Goal: Information Seeking & Learning: Compare options

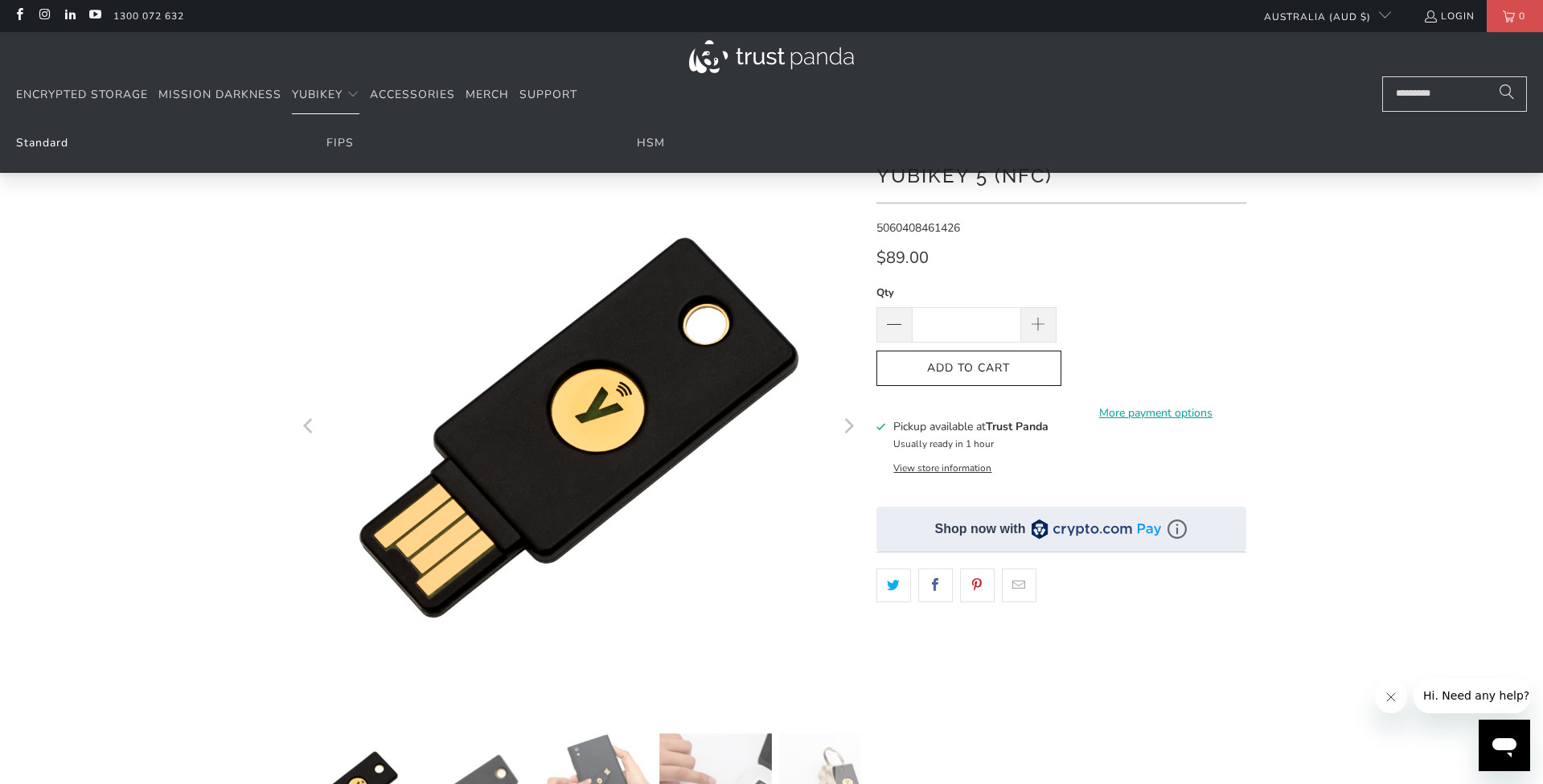
click at [54, 145] on link "Standard" at bounding box center [43, 143] width 52 height 16
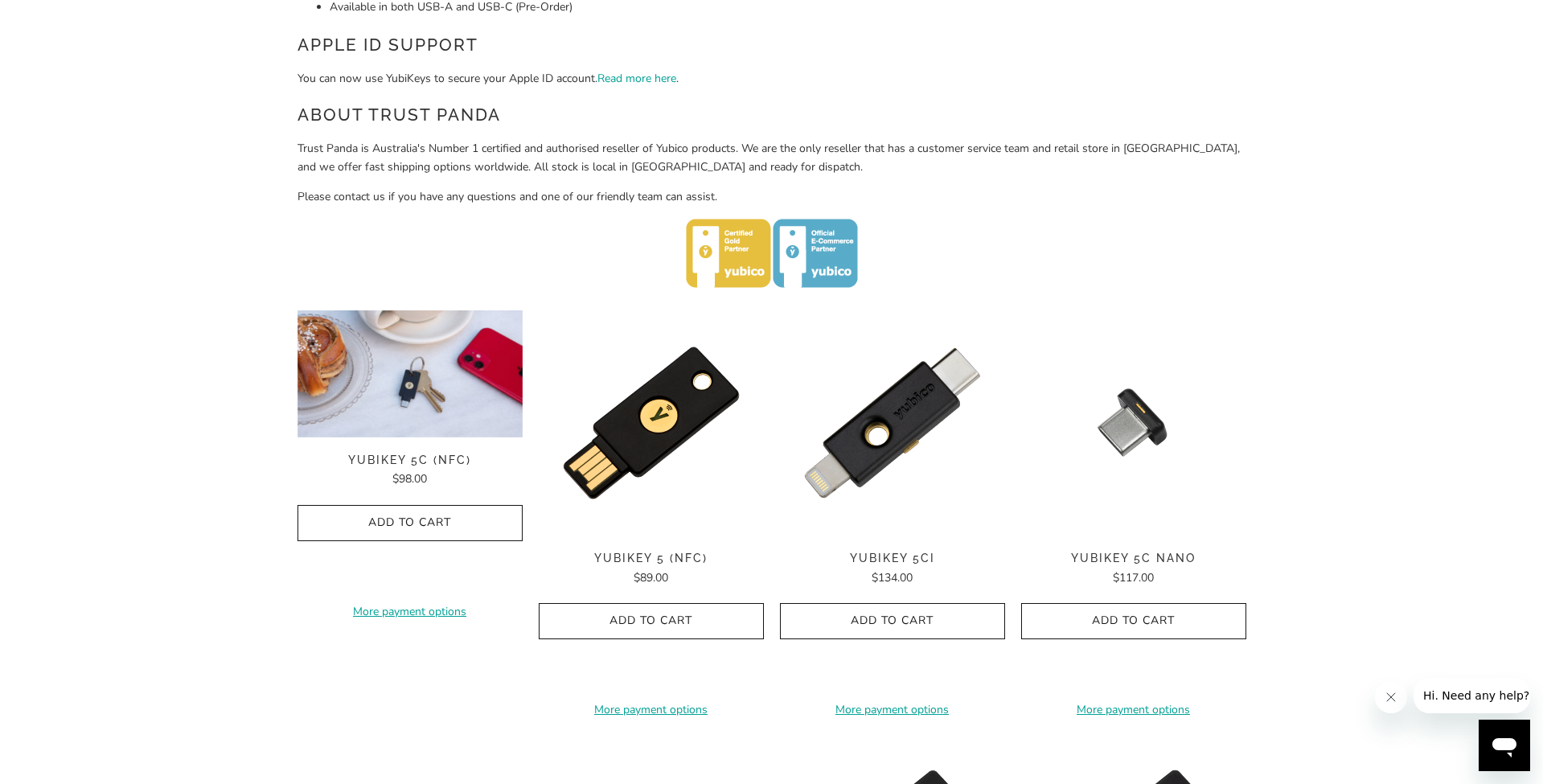
scroll to position [576, 0]
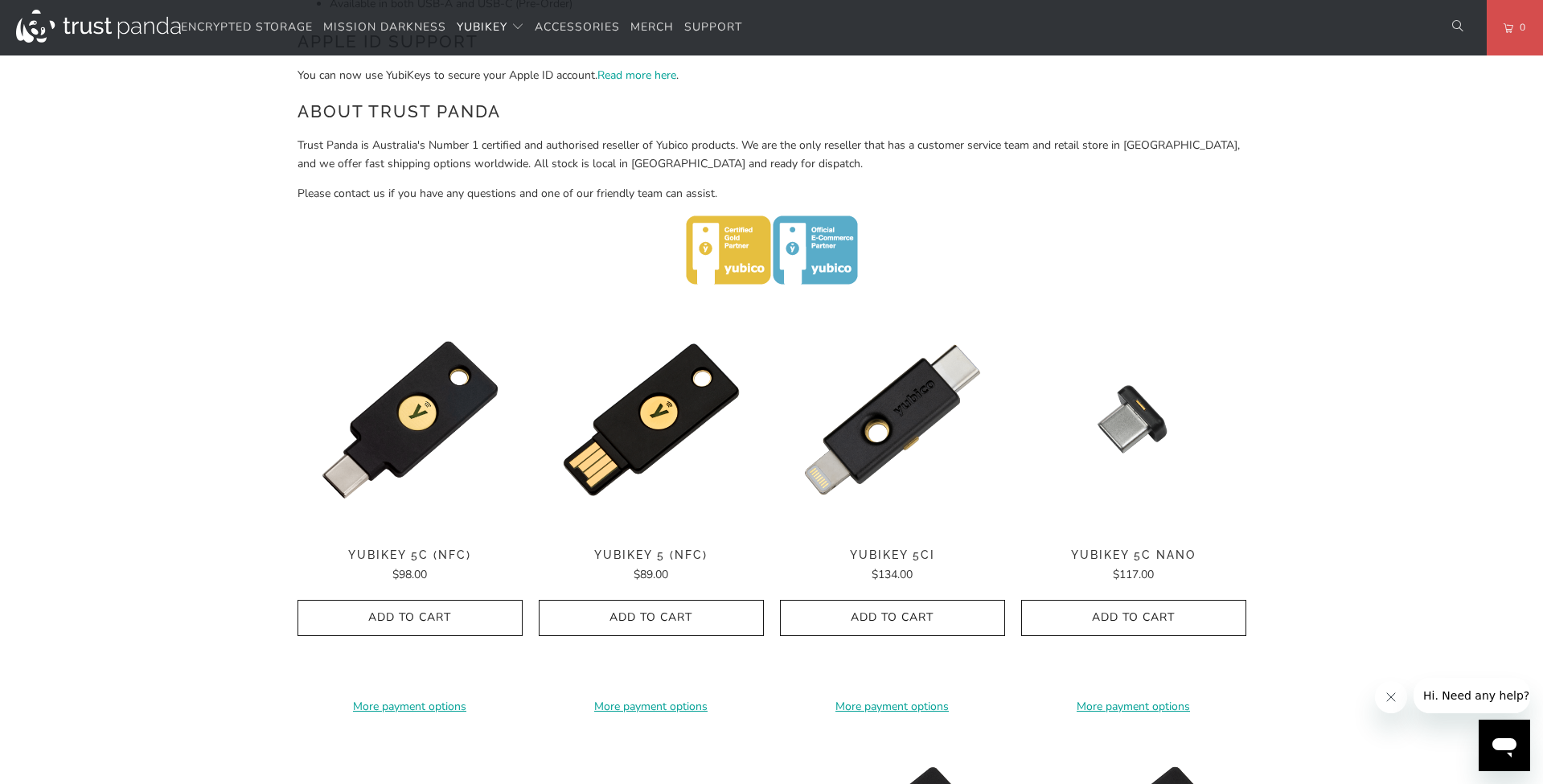
click at [407, 550] on span "YubiKey 5C (NFC)" at bounding box center [410, 556] width 225 height 14
click at [409, 567] on span "$98.00" at bounding box center [410, 575] width 35 height 16
click at [892, 567] on span "$134.00" at bounding box center [892, 575] width 41 height 16
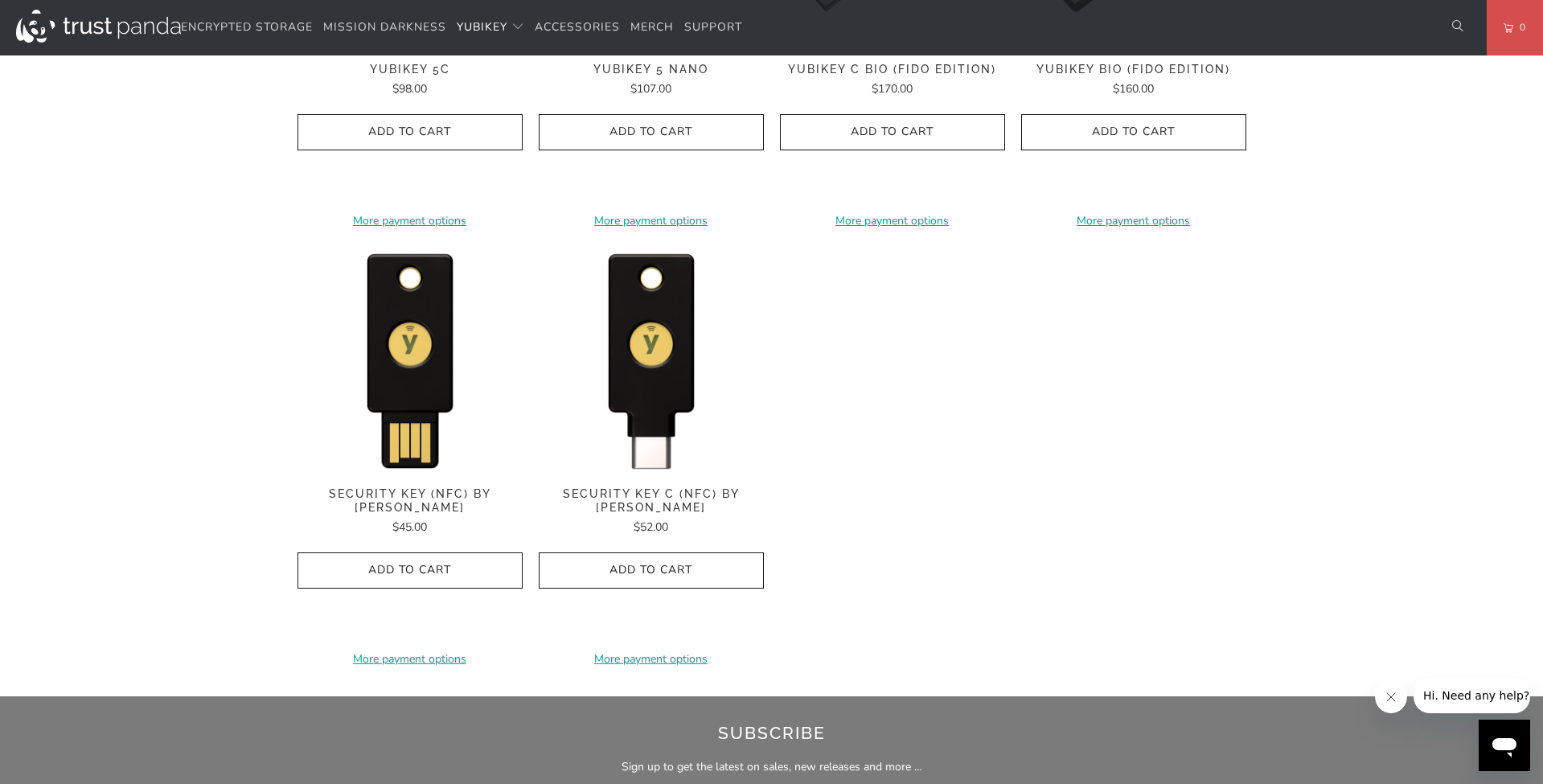
scroll to position [1488, 0]
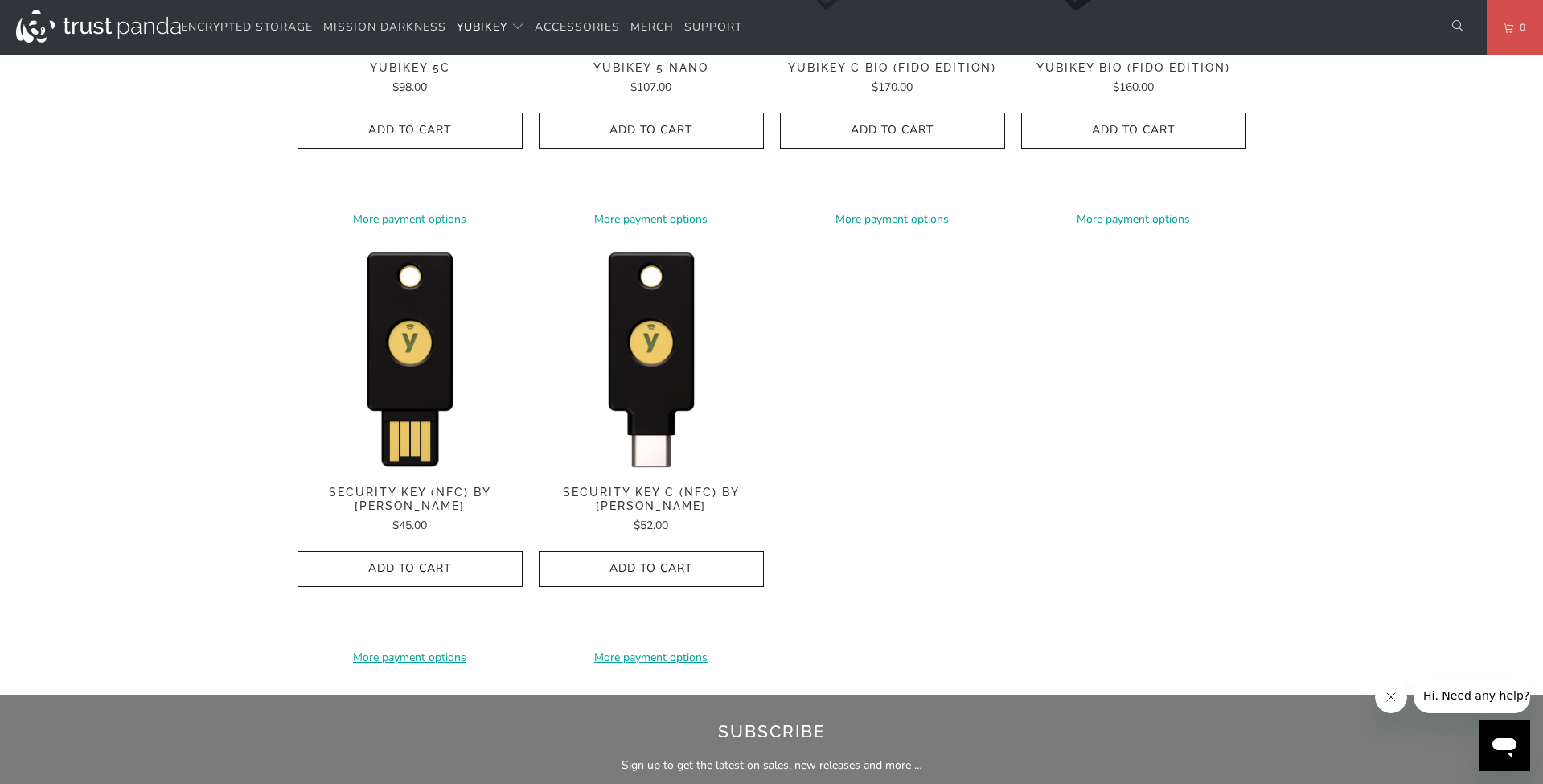
click at [659, 494] on span "Security Key C (NFC) by Yubico" at bounding box center [651, 498] width 225 height 27
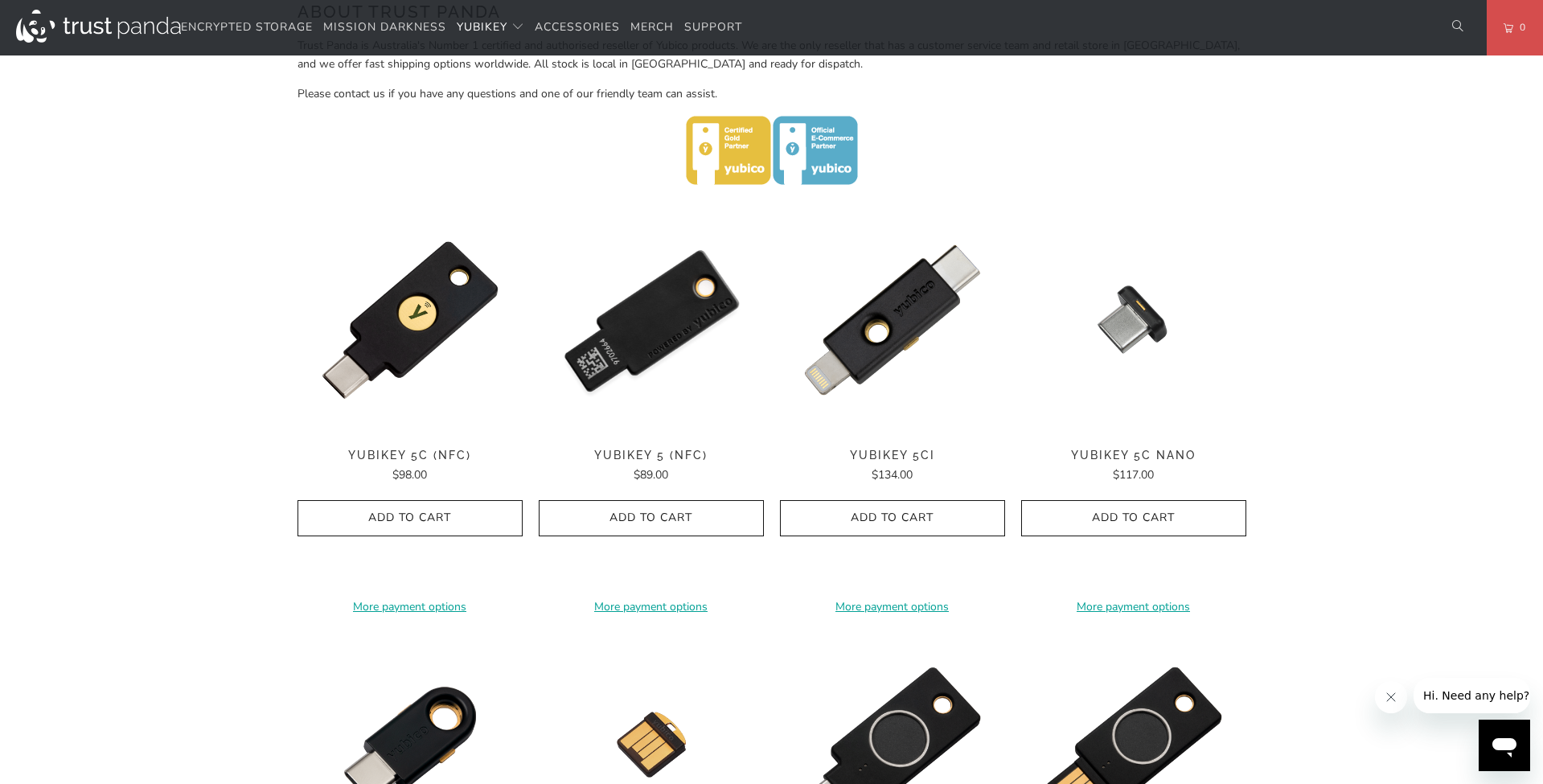
scroll to position [655, 0]
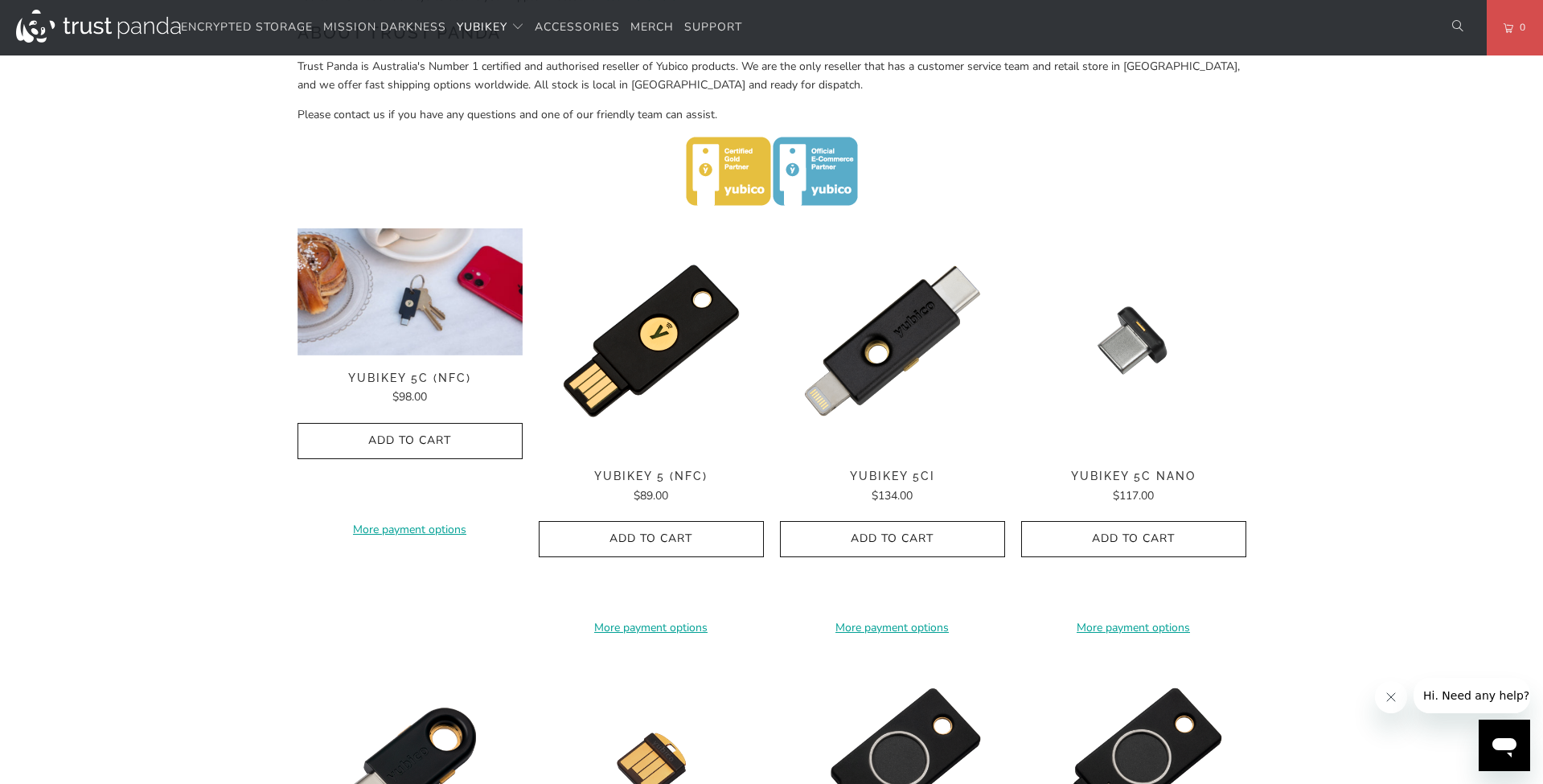
click at [400, 372] on div "**********" at bounding box center [410, 431] width 225 height 405
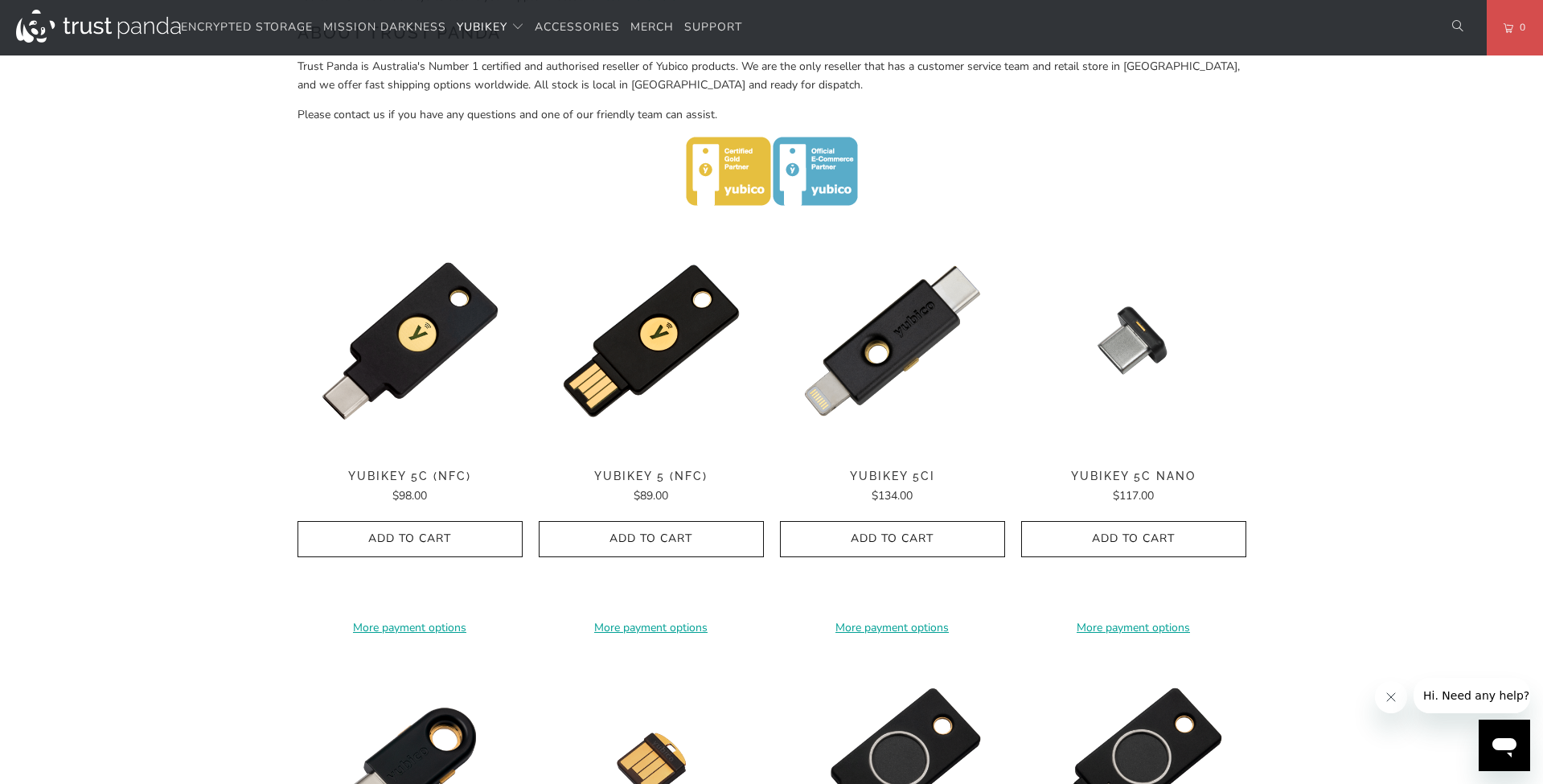
click at [394, 373] on img at bounding box center [410, 340] width 225 height 225
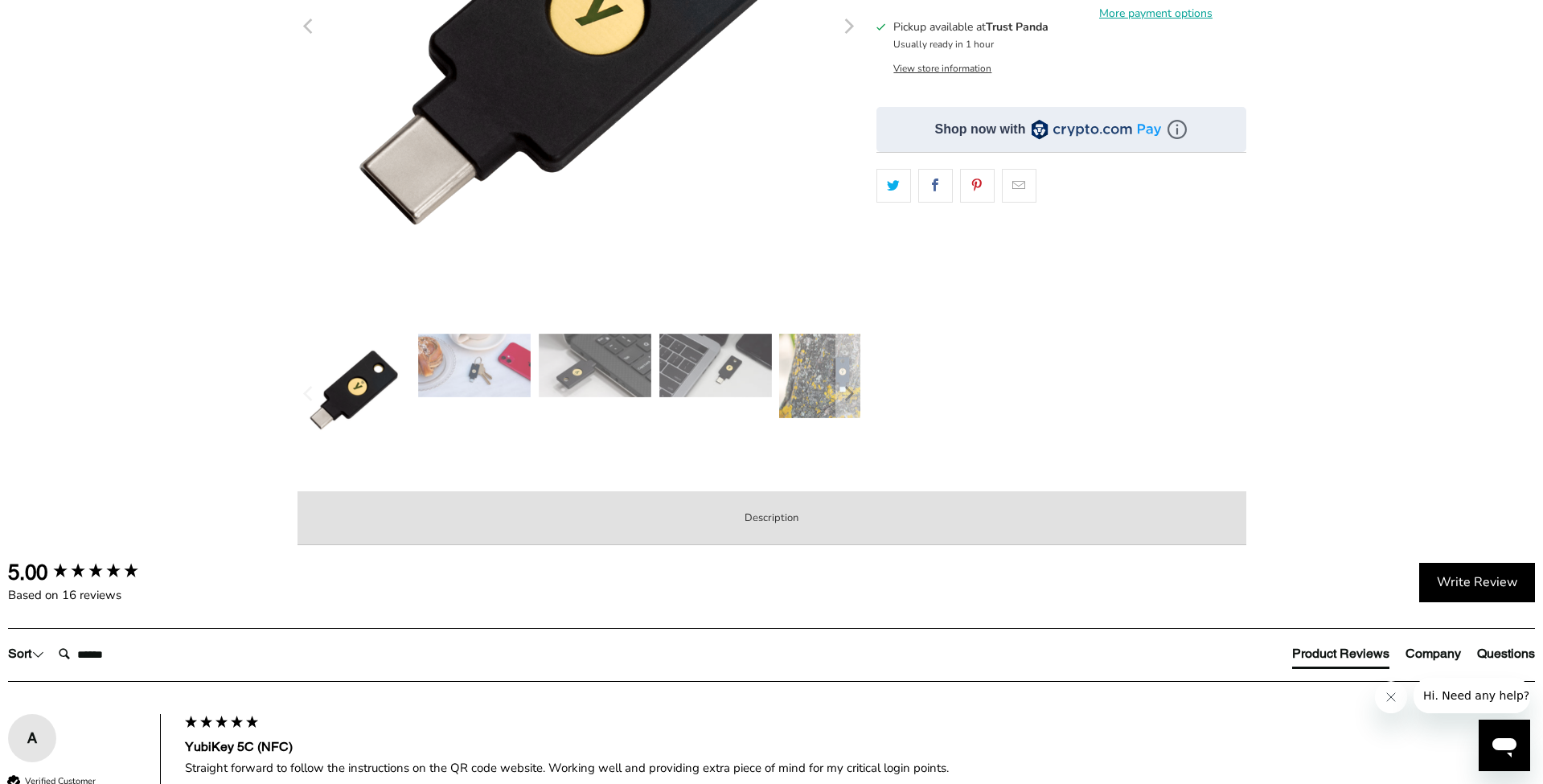
scroll to position [412, 0]
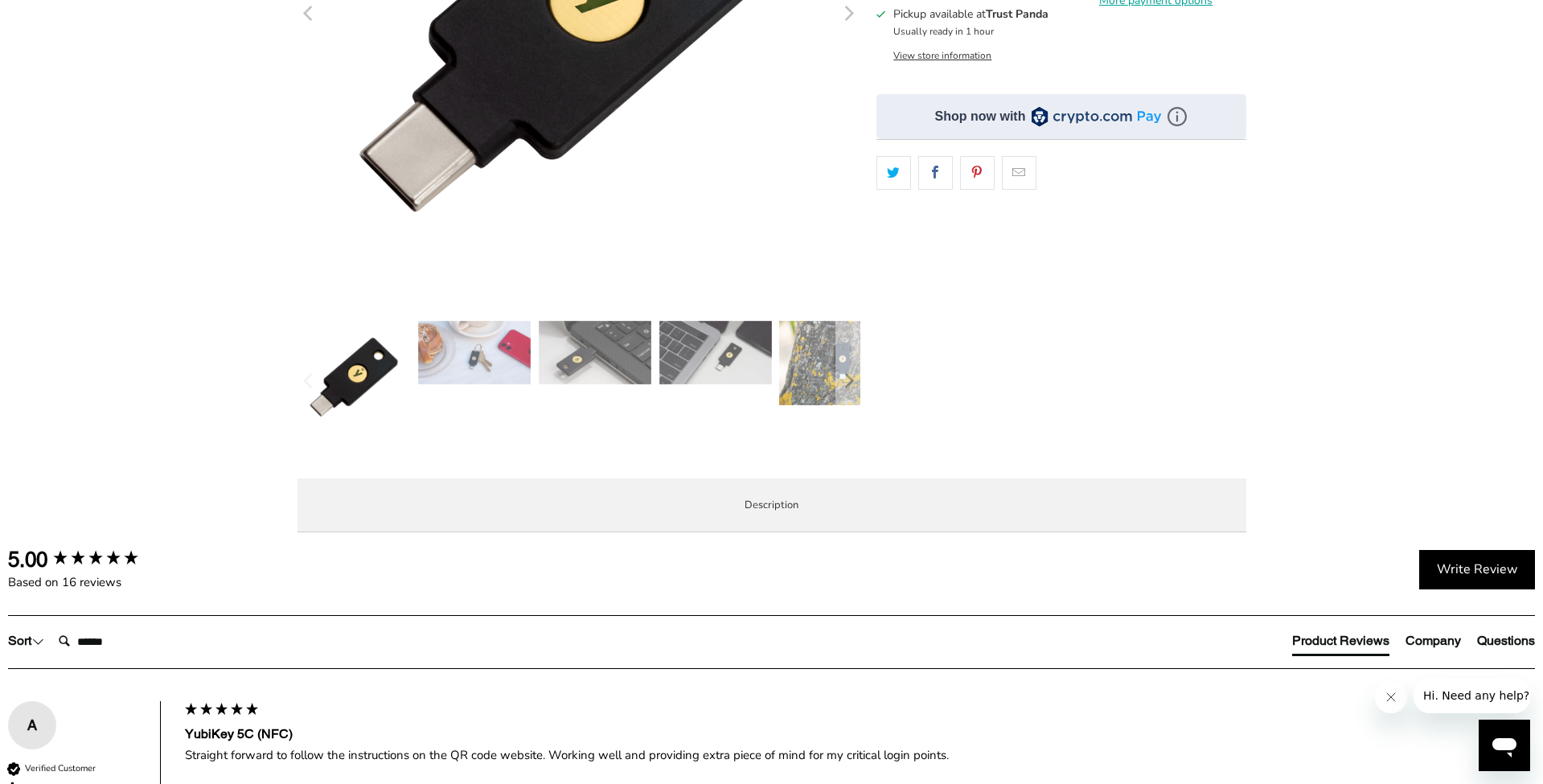
click at [812, 372] on img at bounding box center [836, 363] width 113 height 84
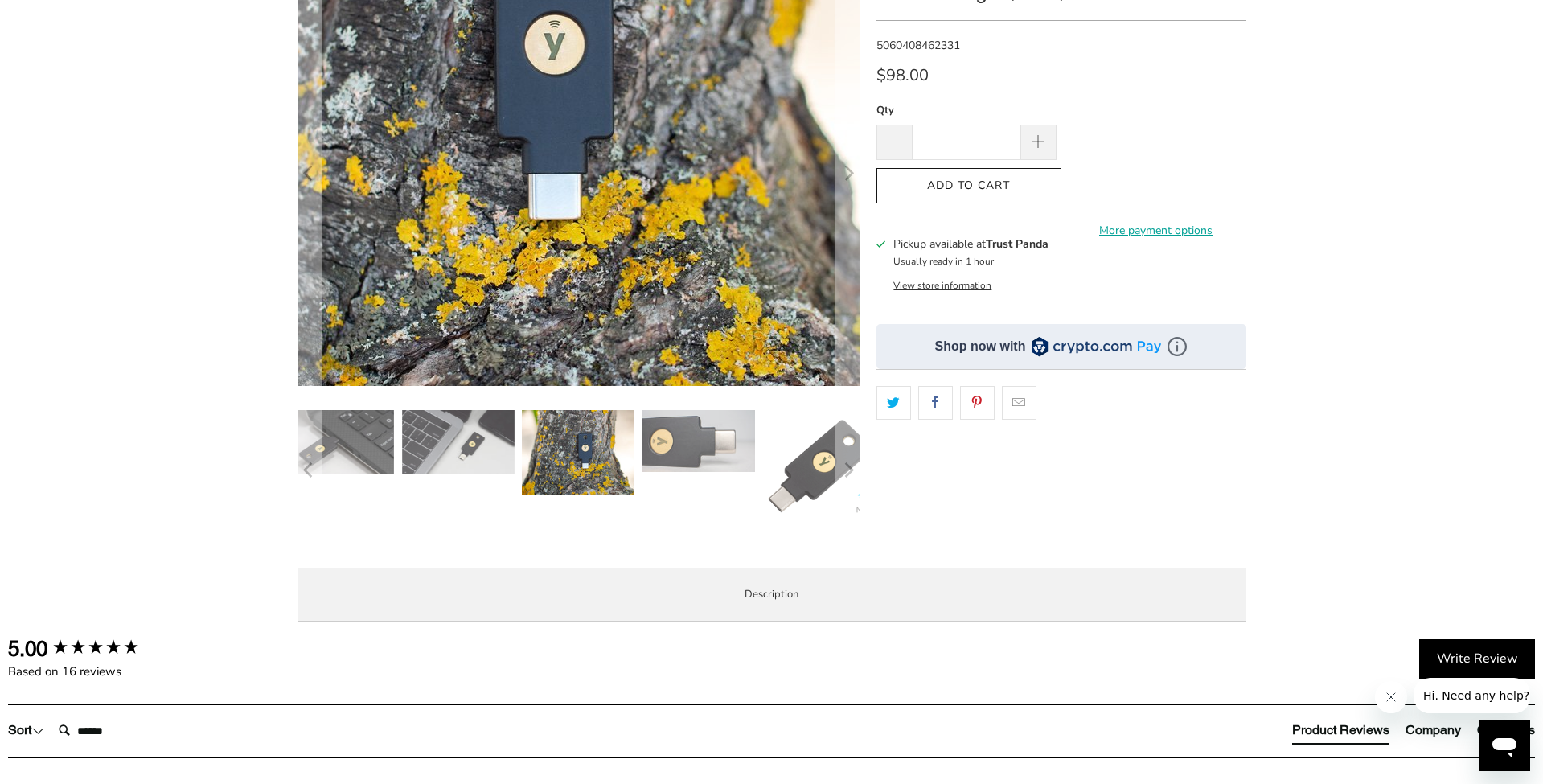
scroll to position [175, 0]
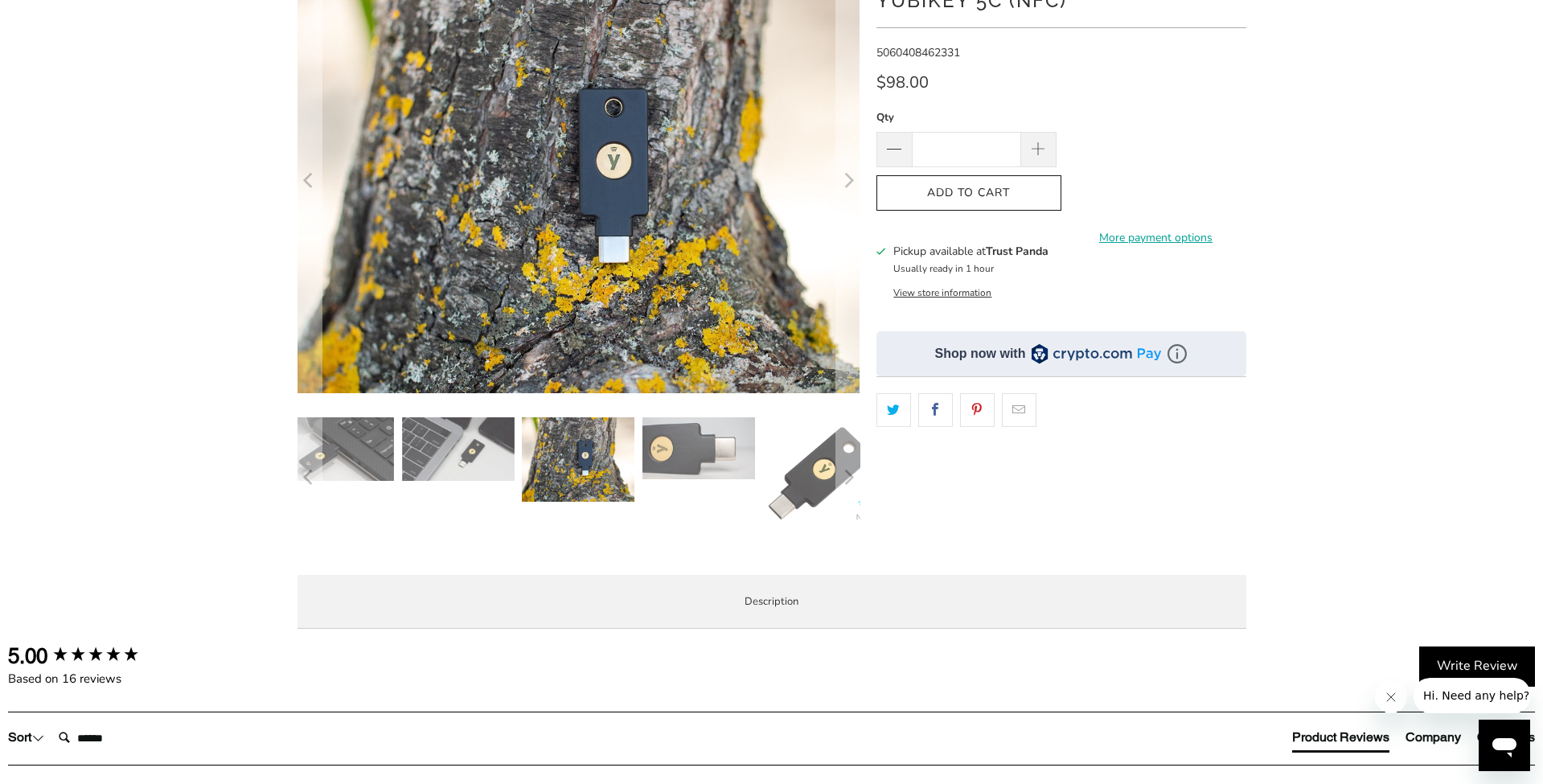
click at [800, 485] on img at bounding box center [821, 474] width 113 height 113
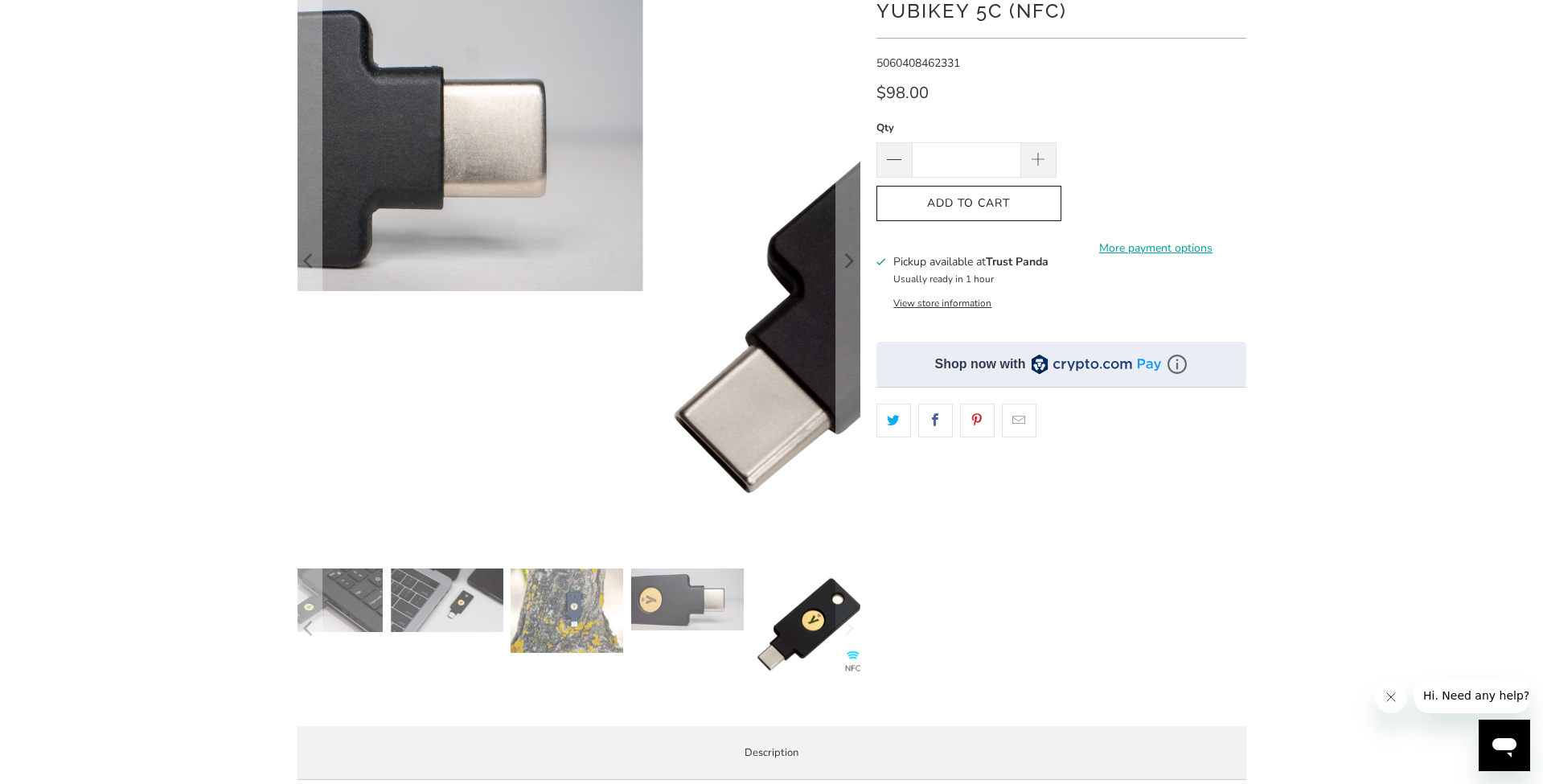
scroll to position [160, 0]
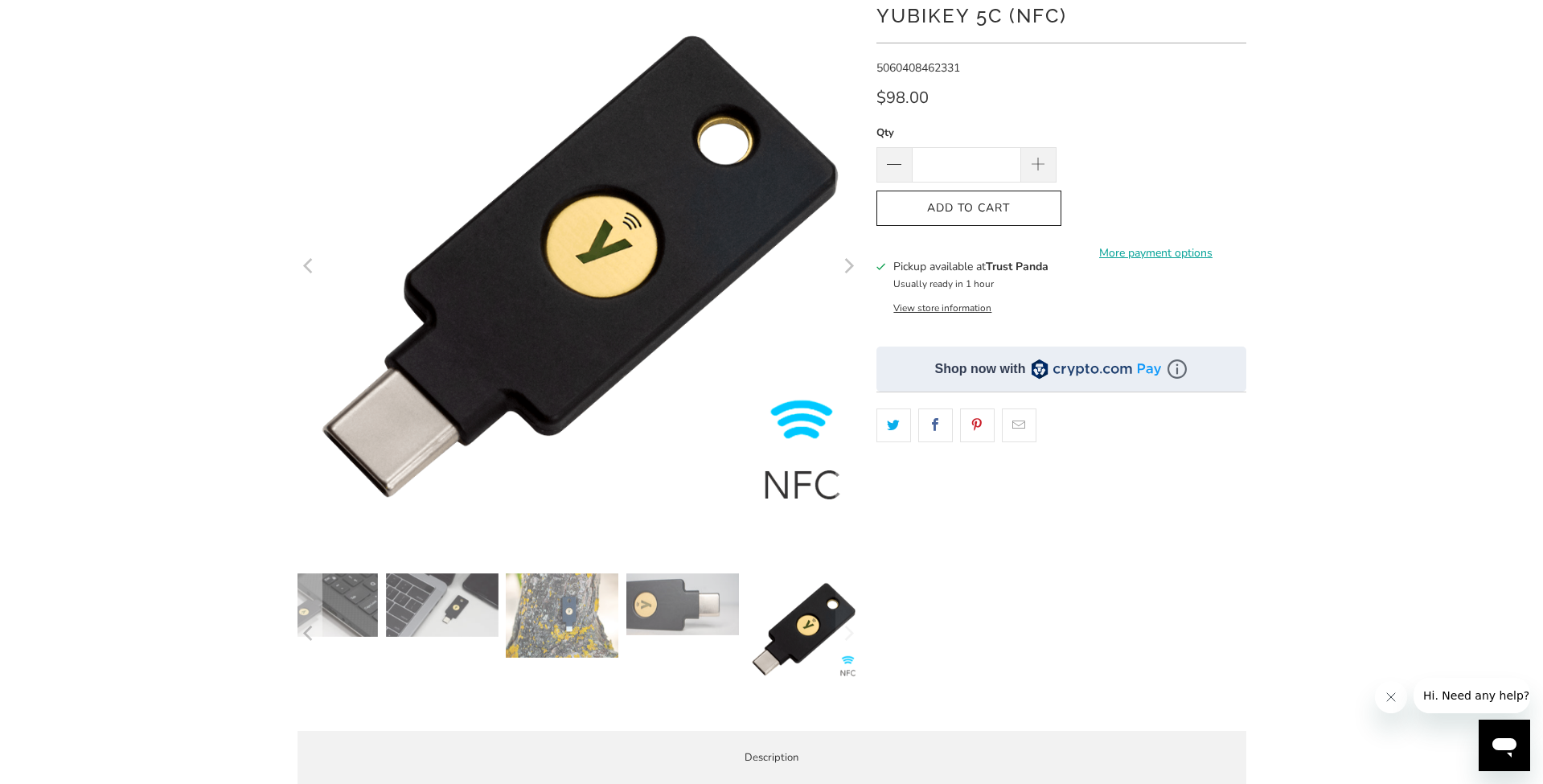
click at [796, 616] on img at bounding box center [803, 629] width 113 height 113
click at [342, 622] on img at bounding box center [322, 604] width 113 height 63
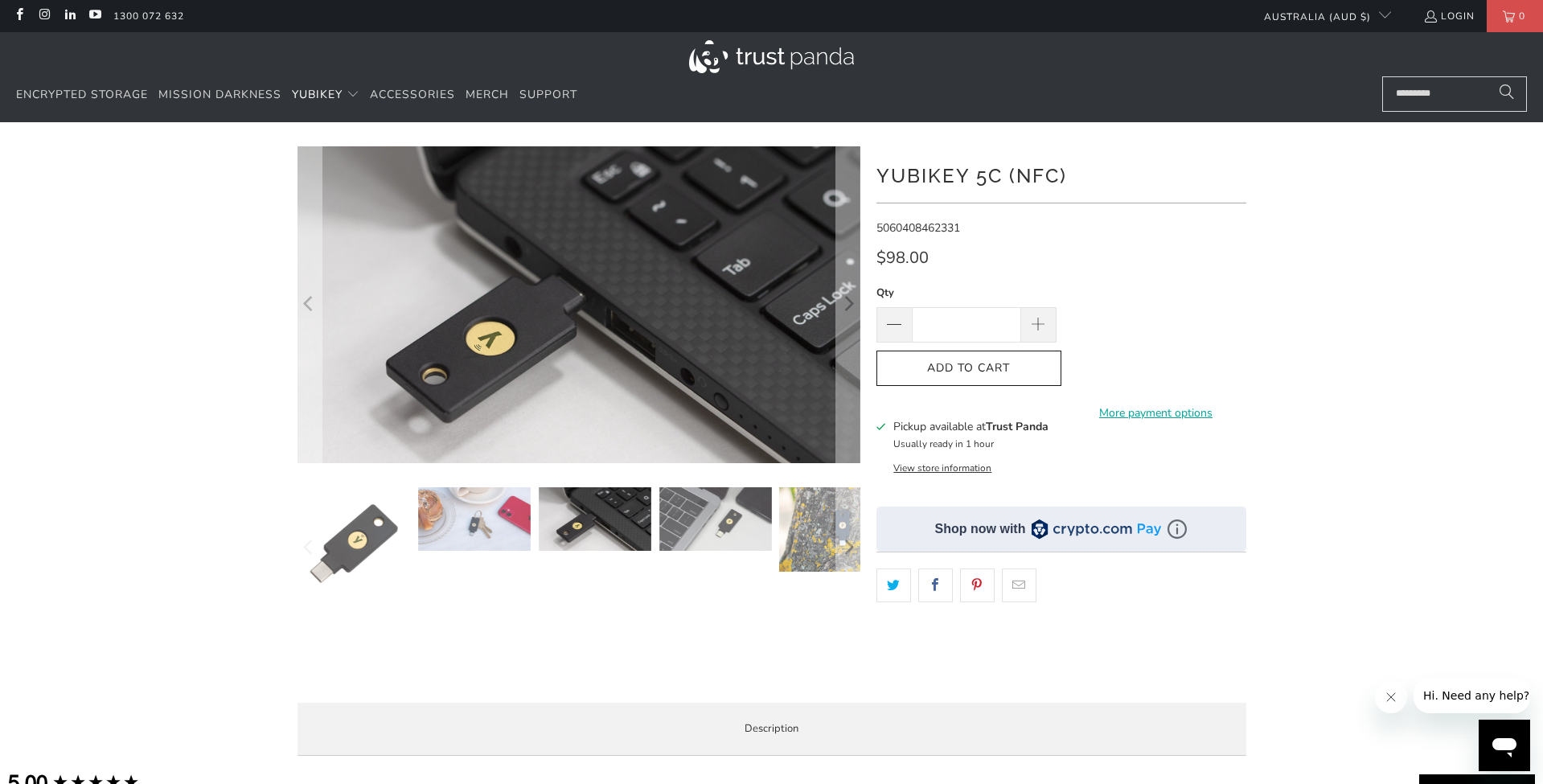
scroll to position [0, 0]
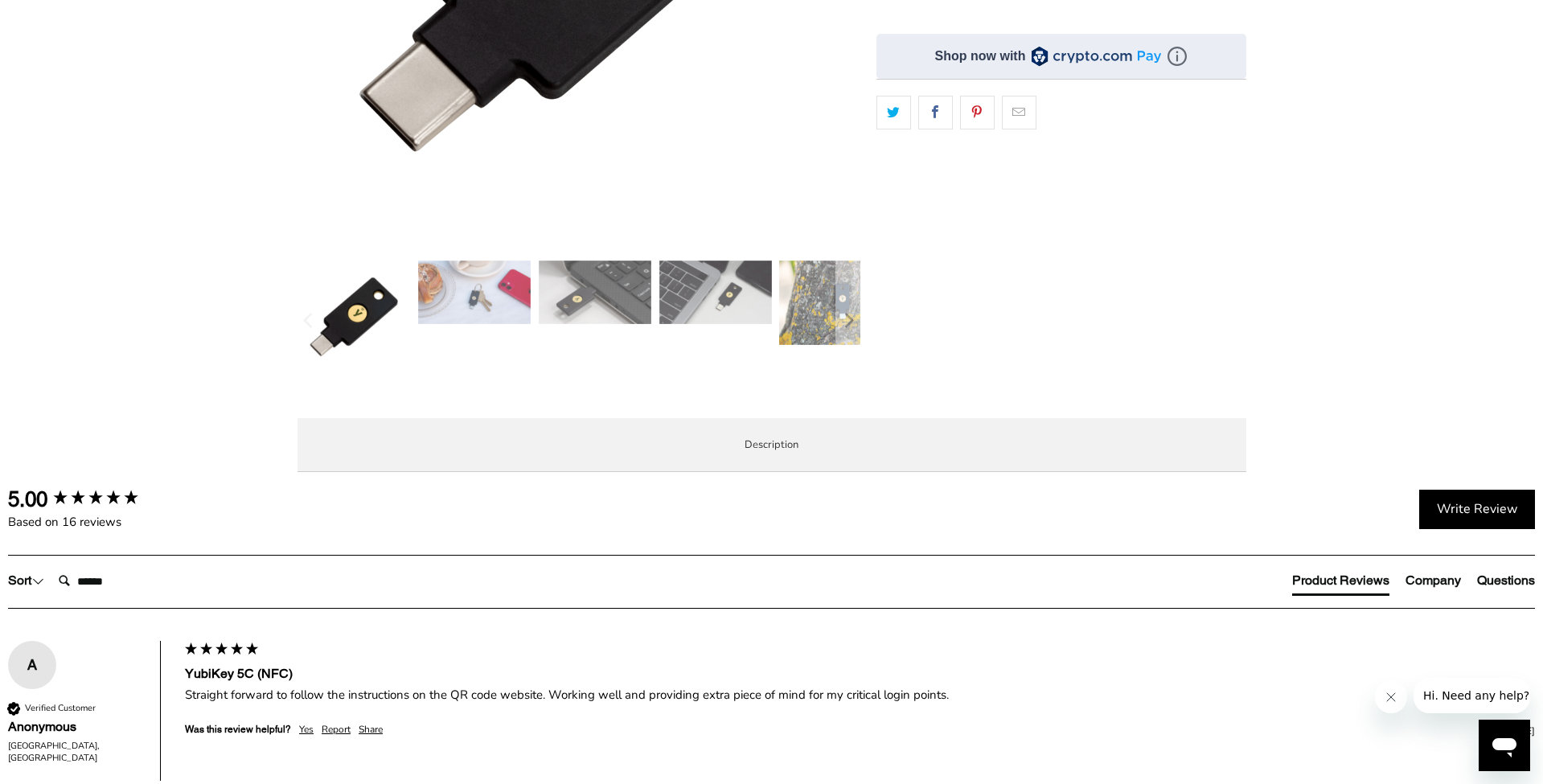
scroll to position [479, 0]
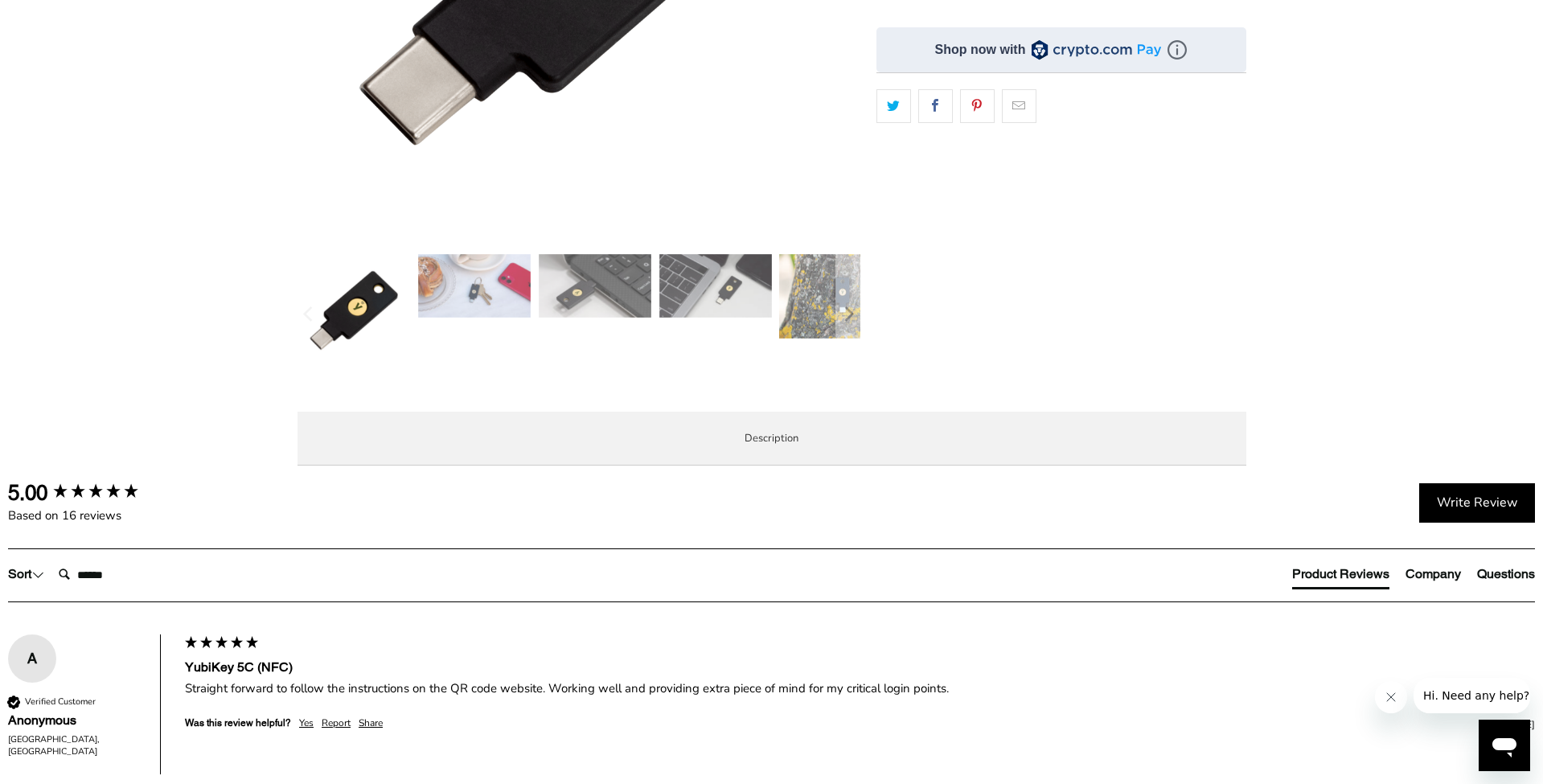
click at [0, 0] on span "Specifications" at bounding box center [0, 0] width 0 height 0
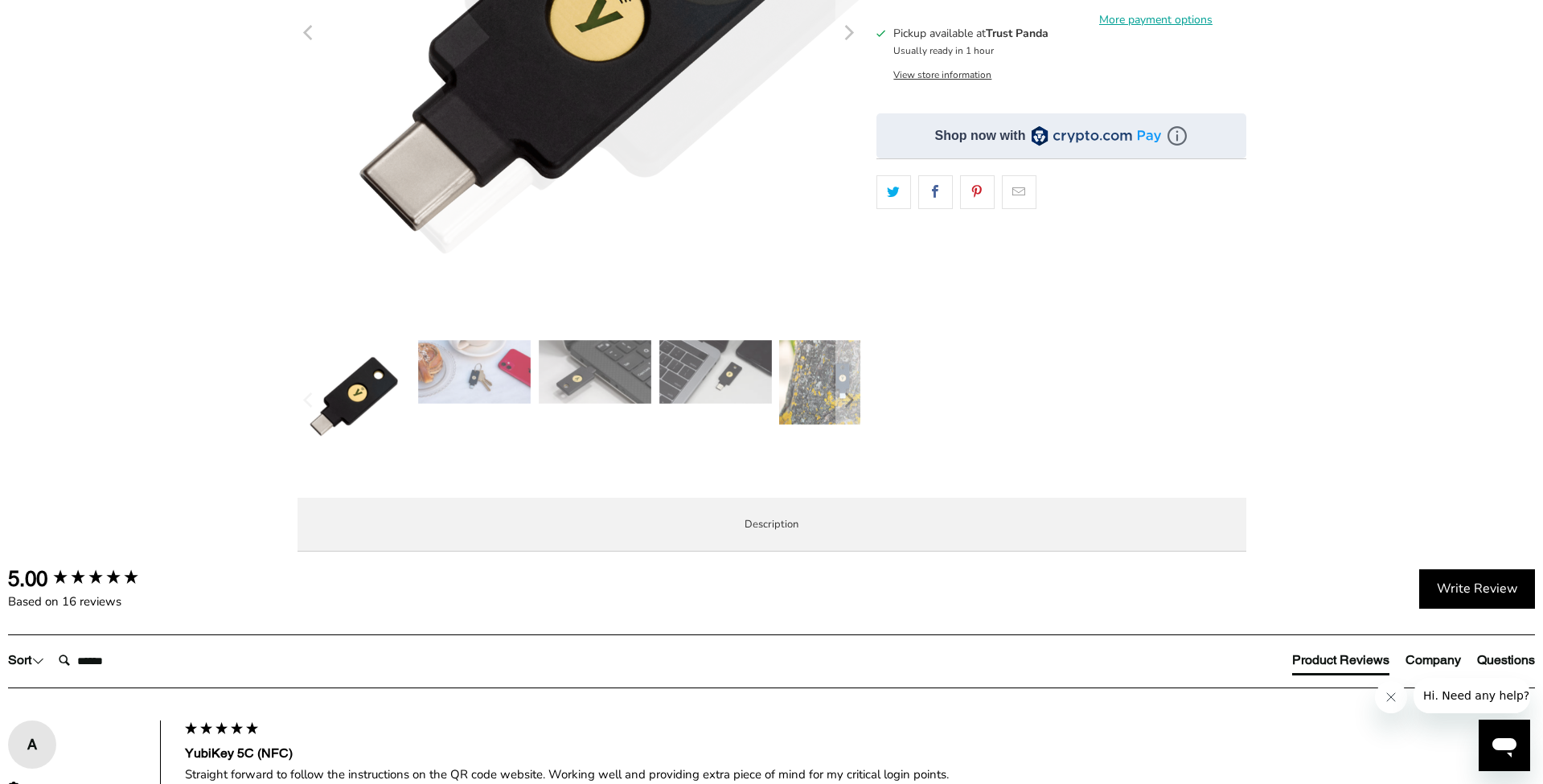
scroll to position [392, 0]
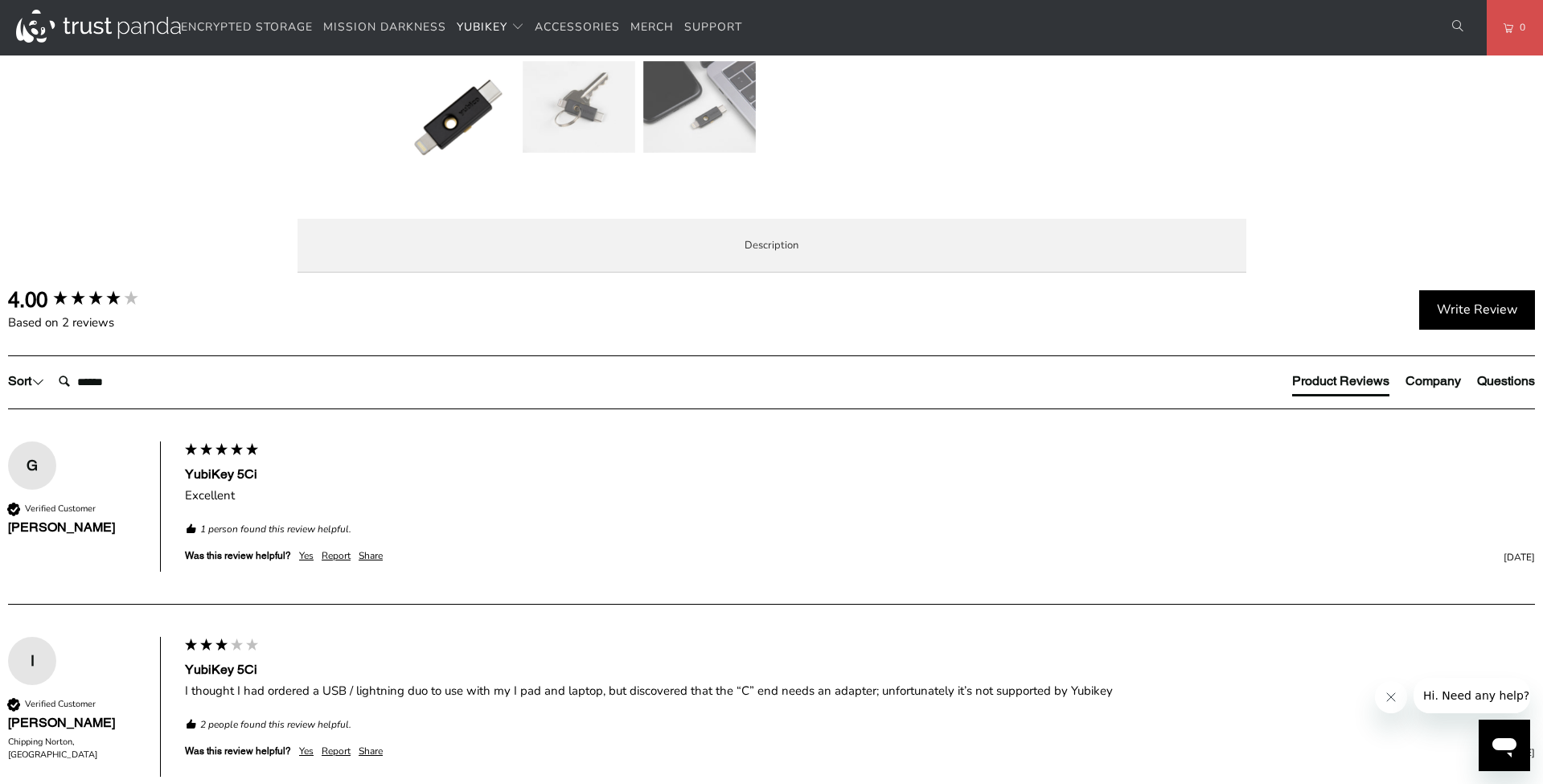
scroll to position [675, 0]
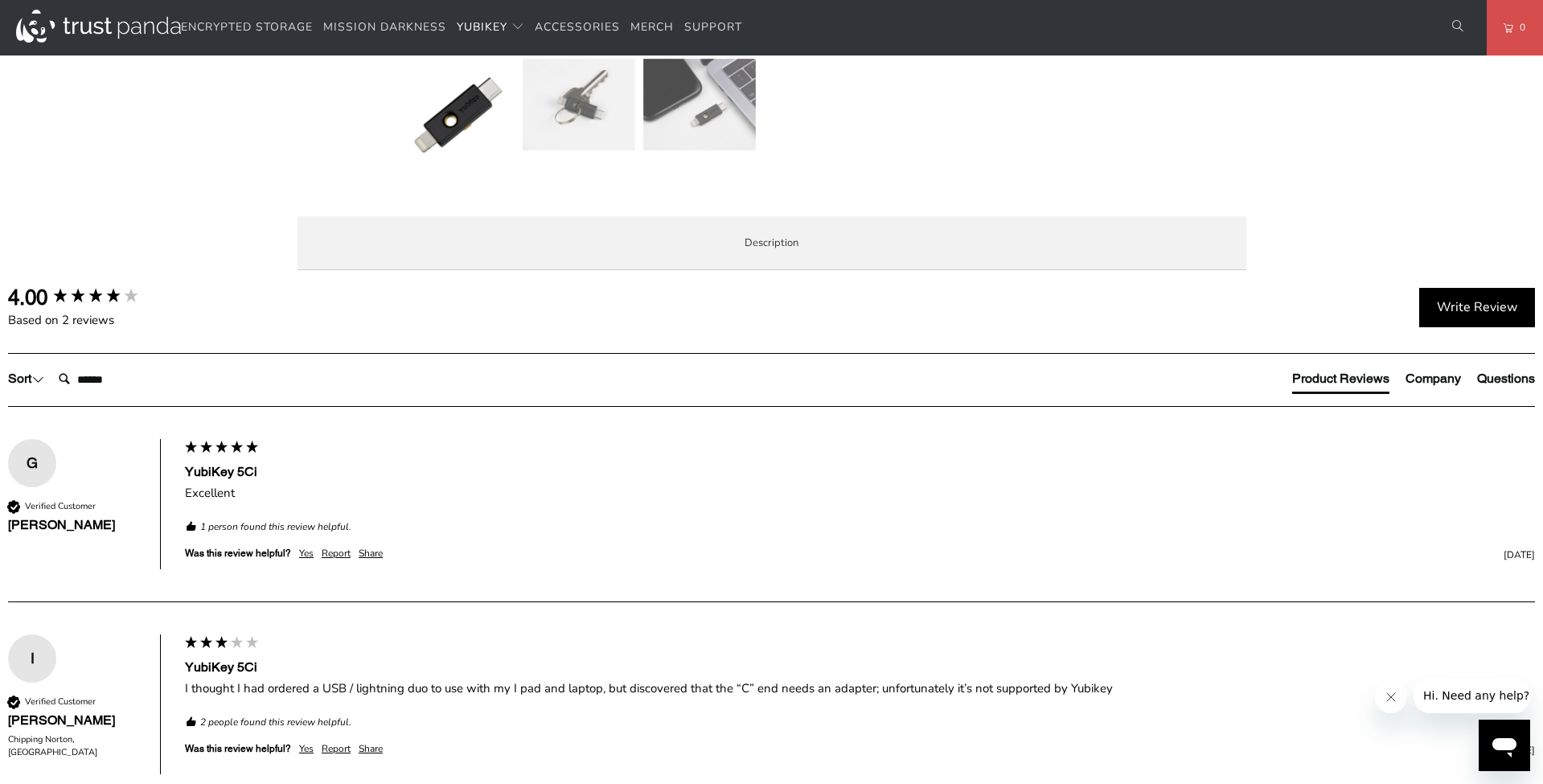
click at [0, 0] on span "Specifications" at bounding box center [0, 0] width 0 height 0
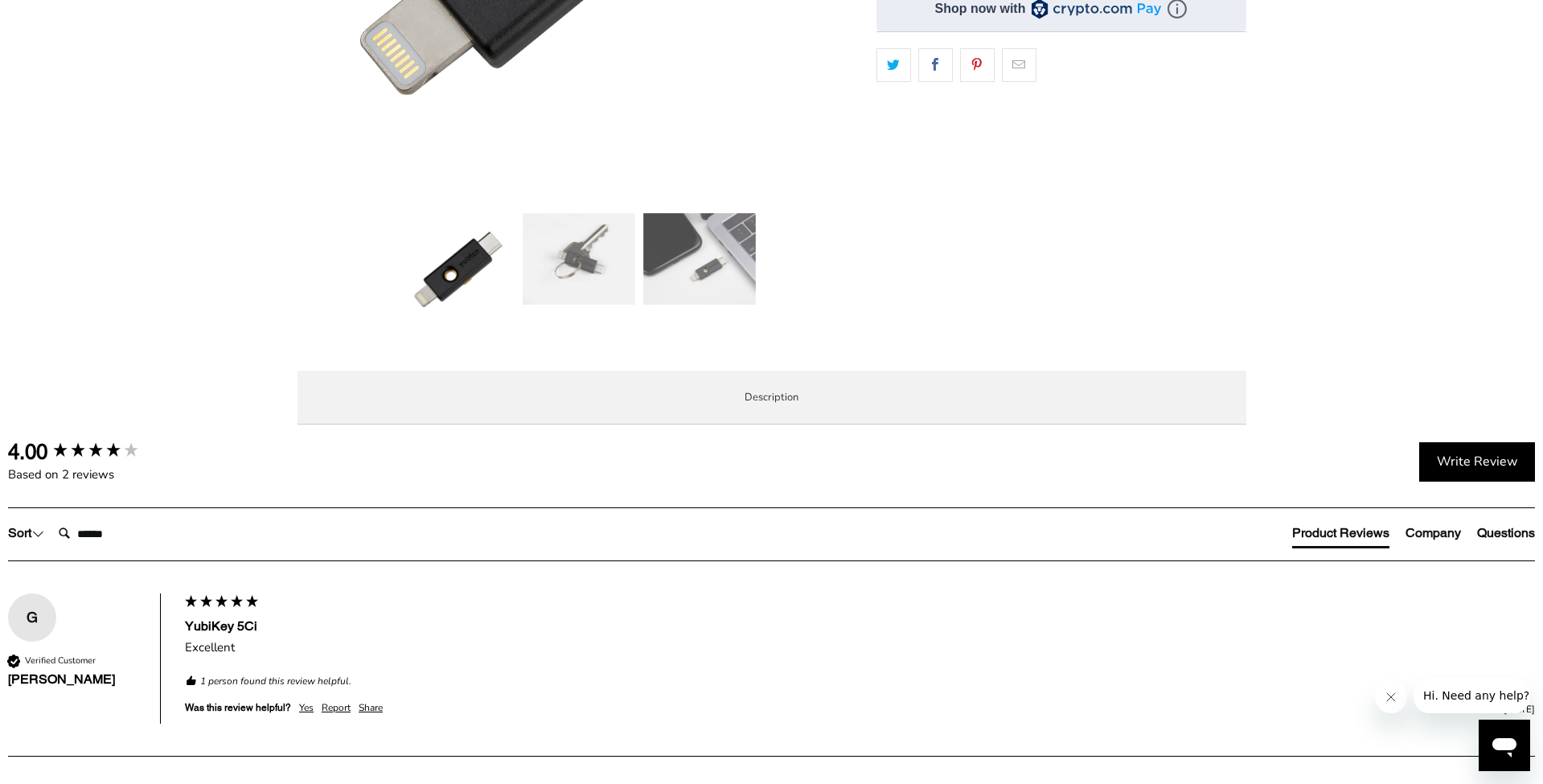
scroll to position [517, 0]
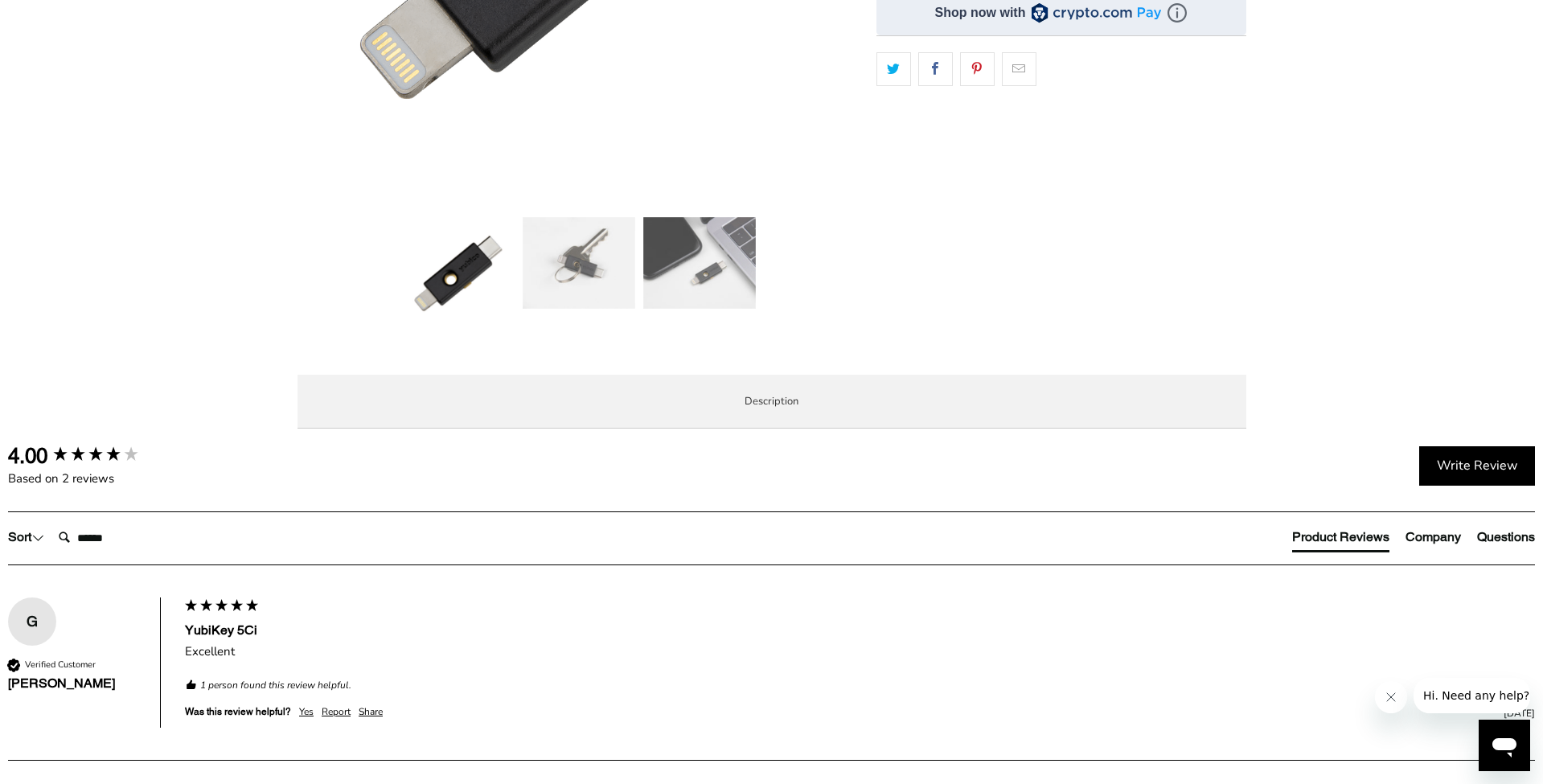
click at [702, 271] on img at bounding box center [700, 263] width 113 height 92
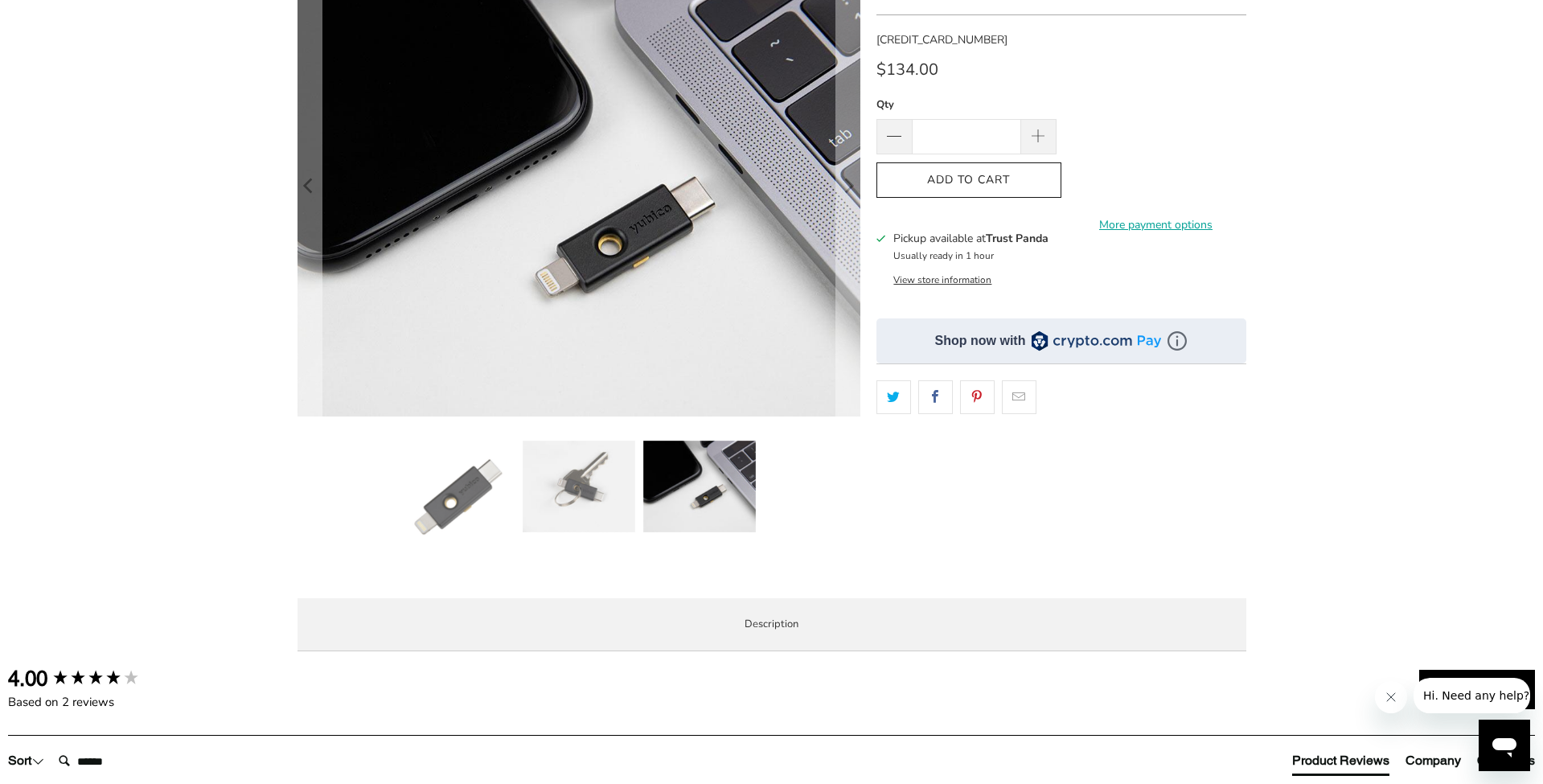
scroll to position [198, 0]
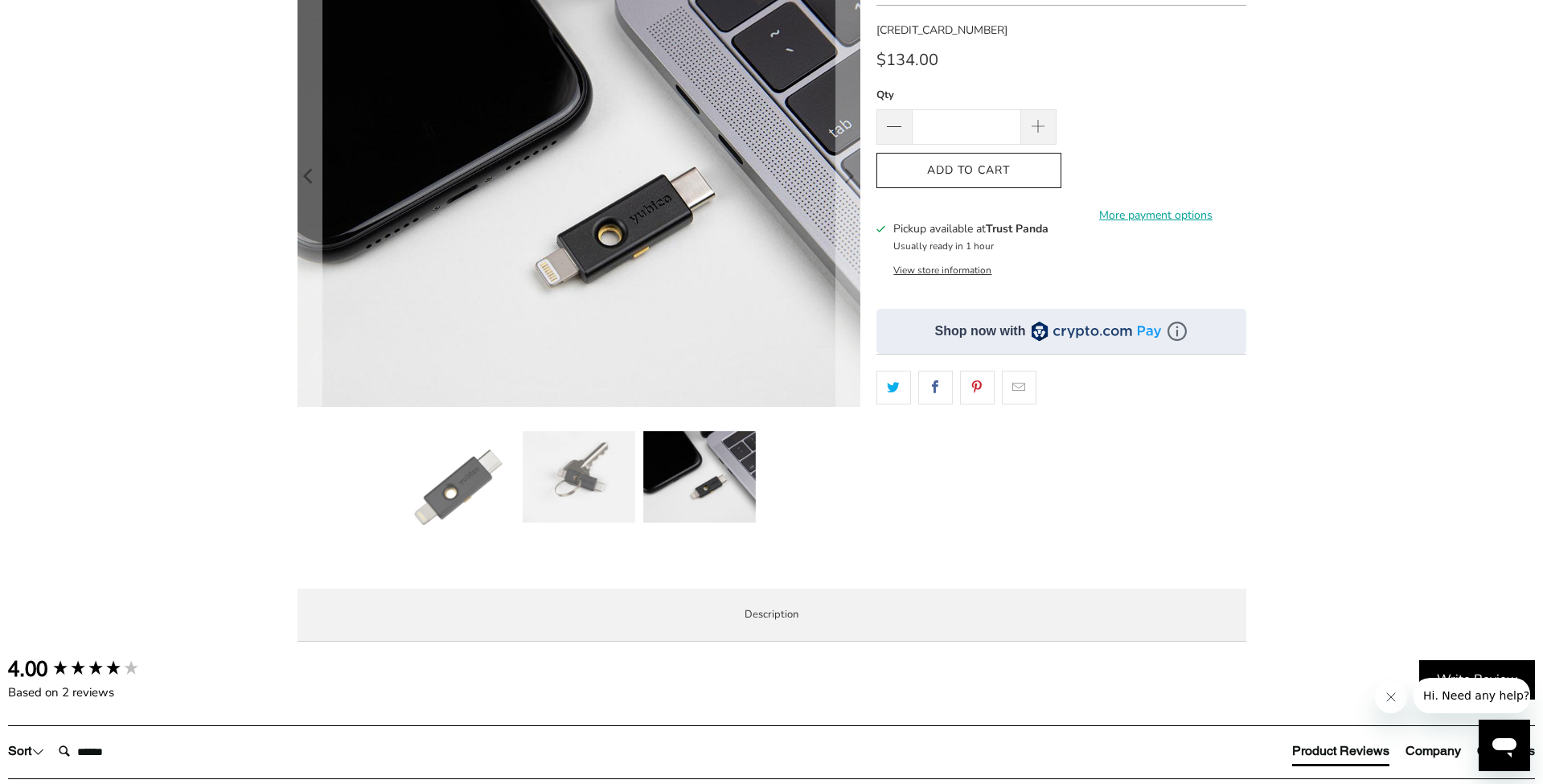
click at [0, 0] on span "Overview" at bounding box center [0, 0] width 0 height 0
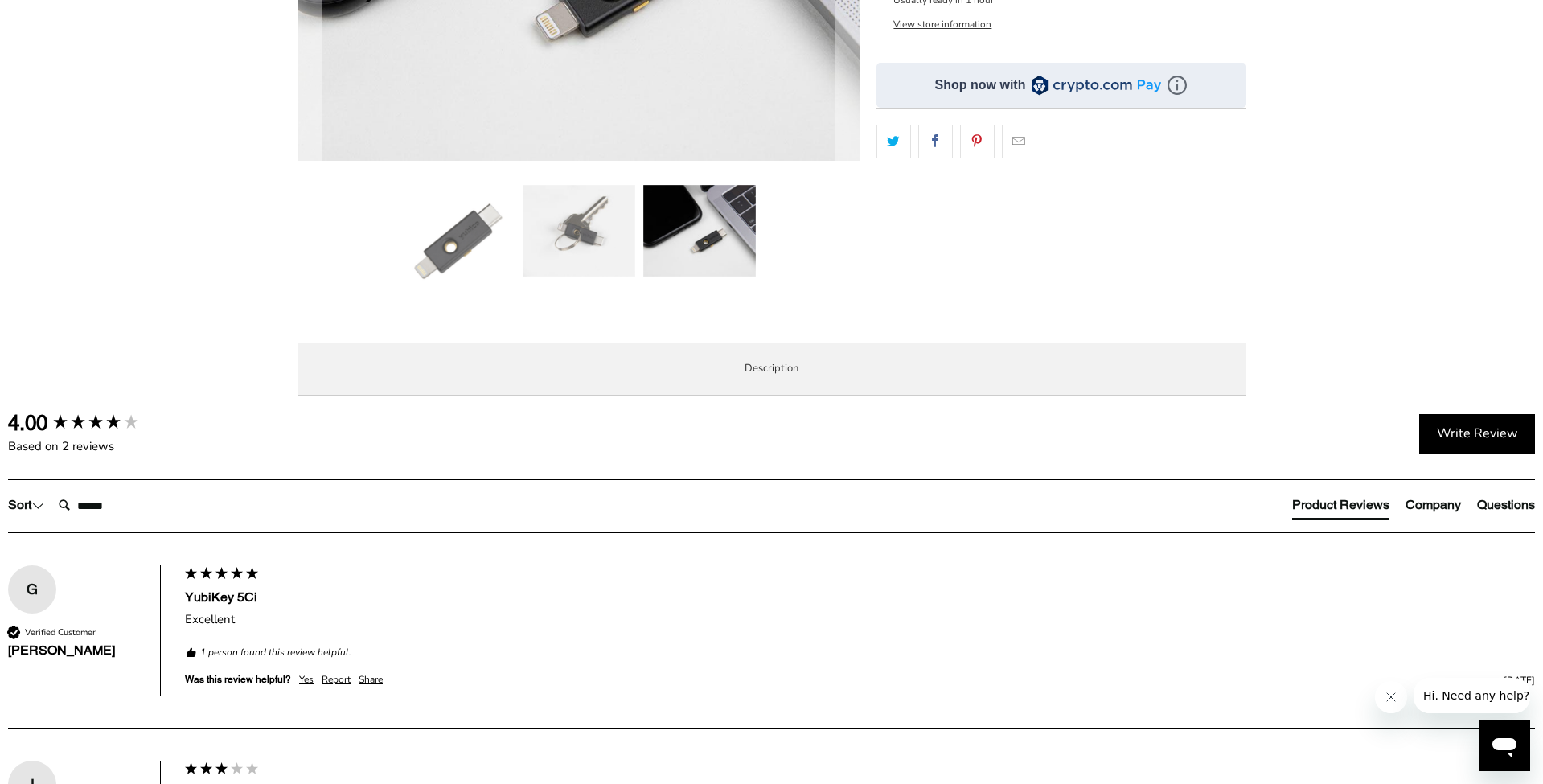
scroll to position [440, 0]
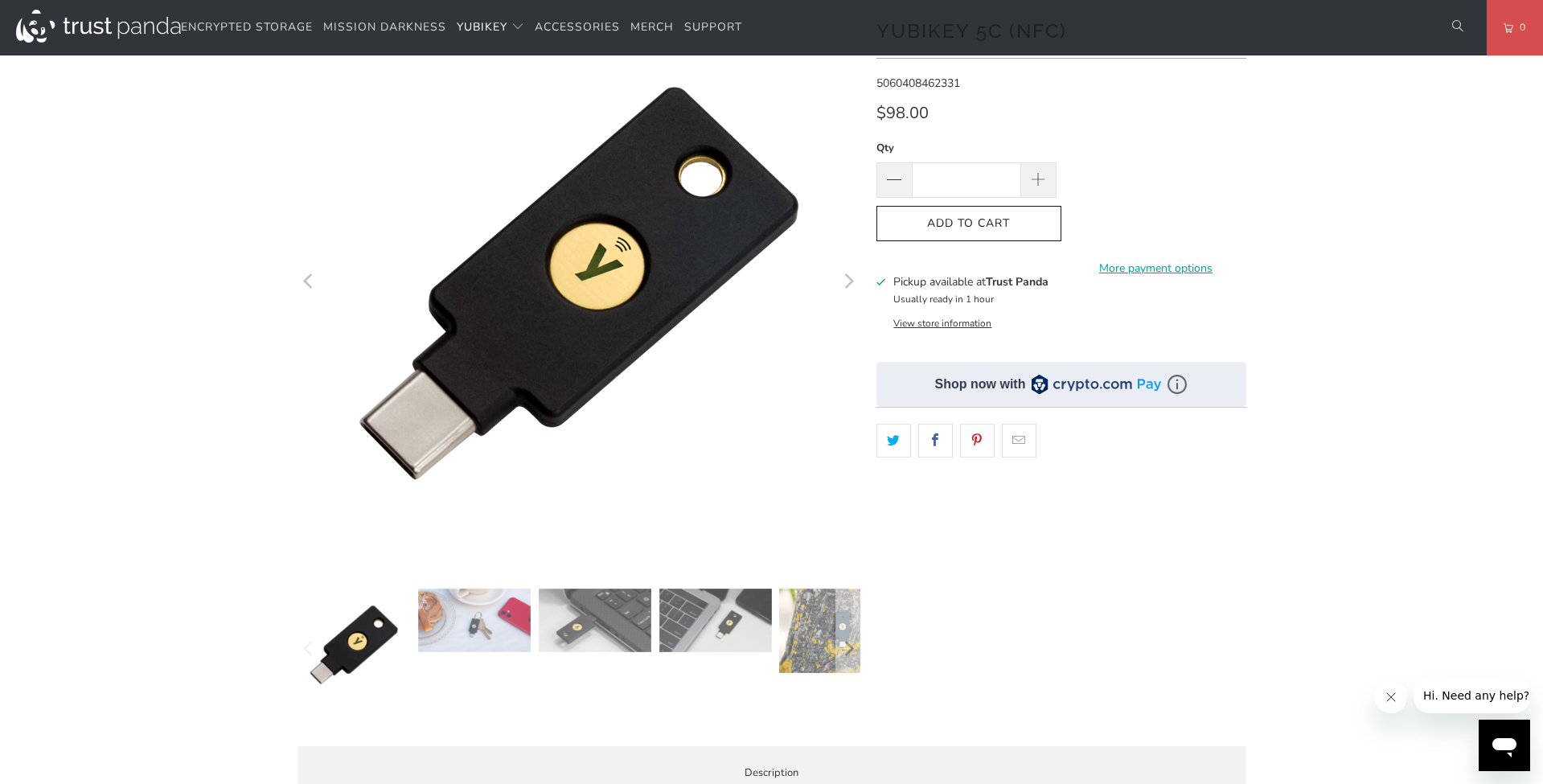
scroll to position [126, 0]
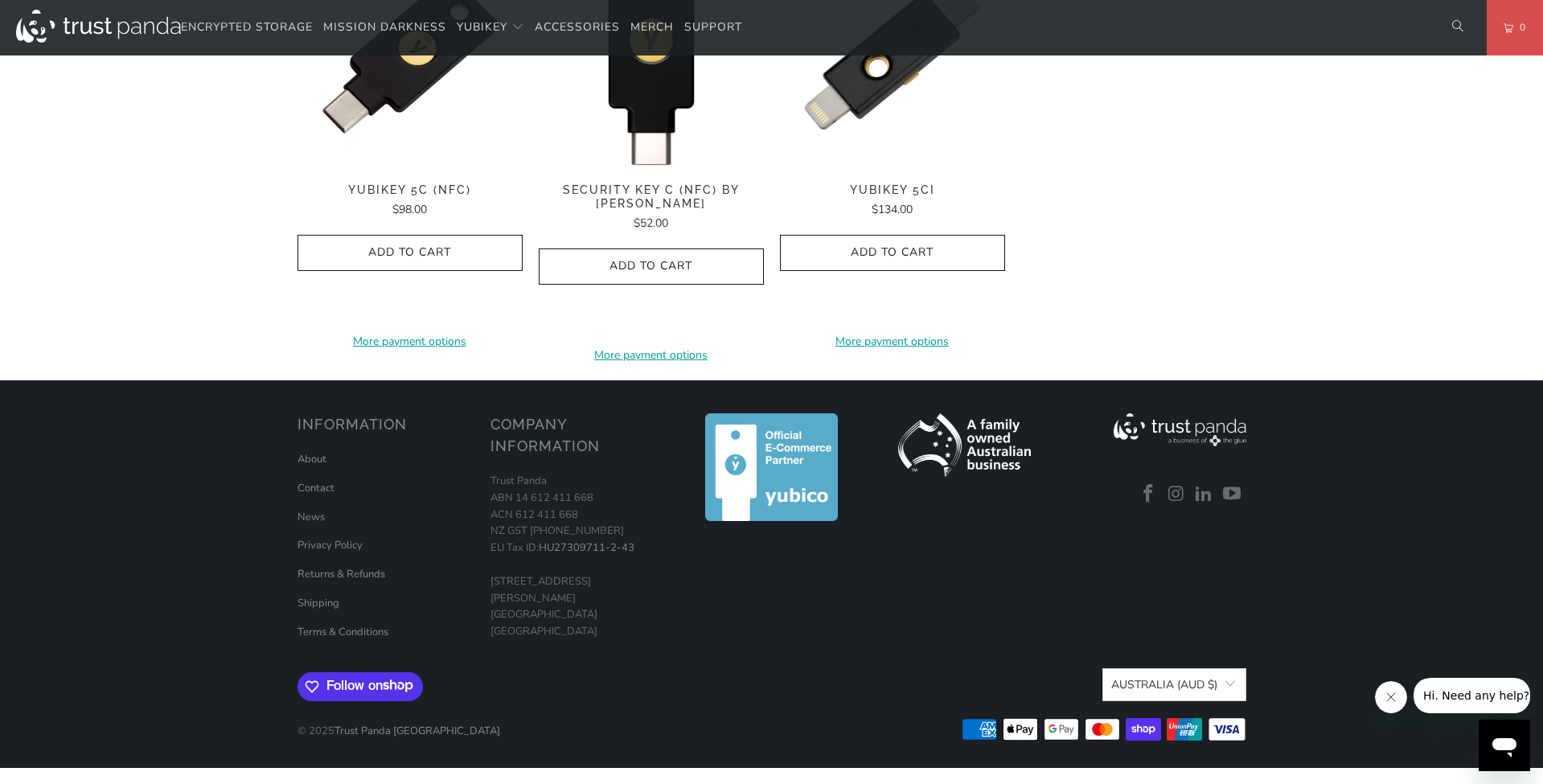
scroll to position [2141, 0]
click at [648, 211] on span "Security Key C (NFC) by [PERSON_NAME]" at bounding box center [651, 196] width 225 height 27
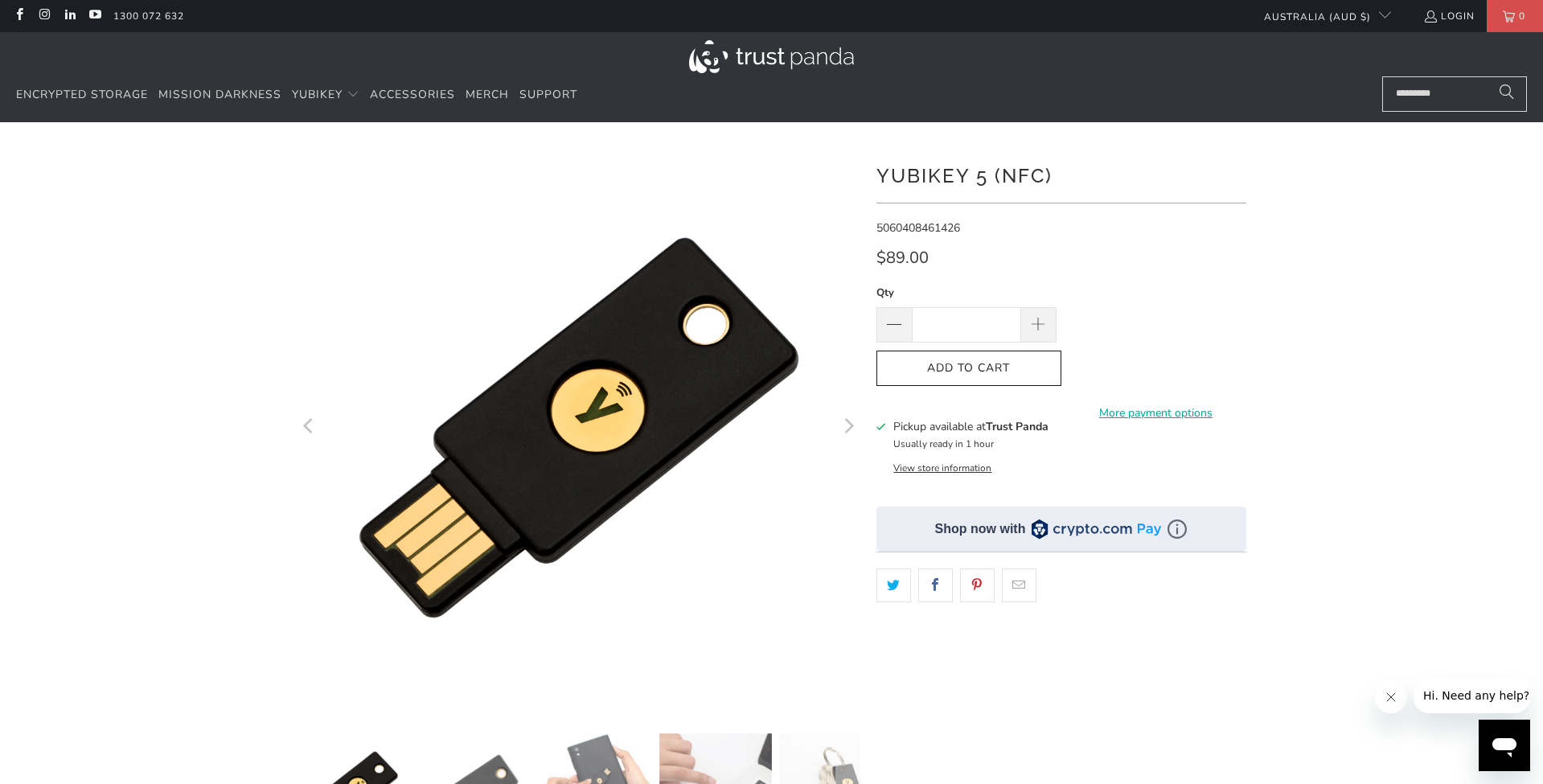
scroll to position [0, 0]
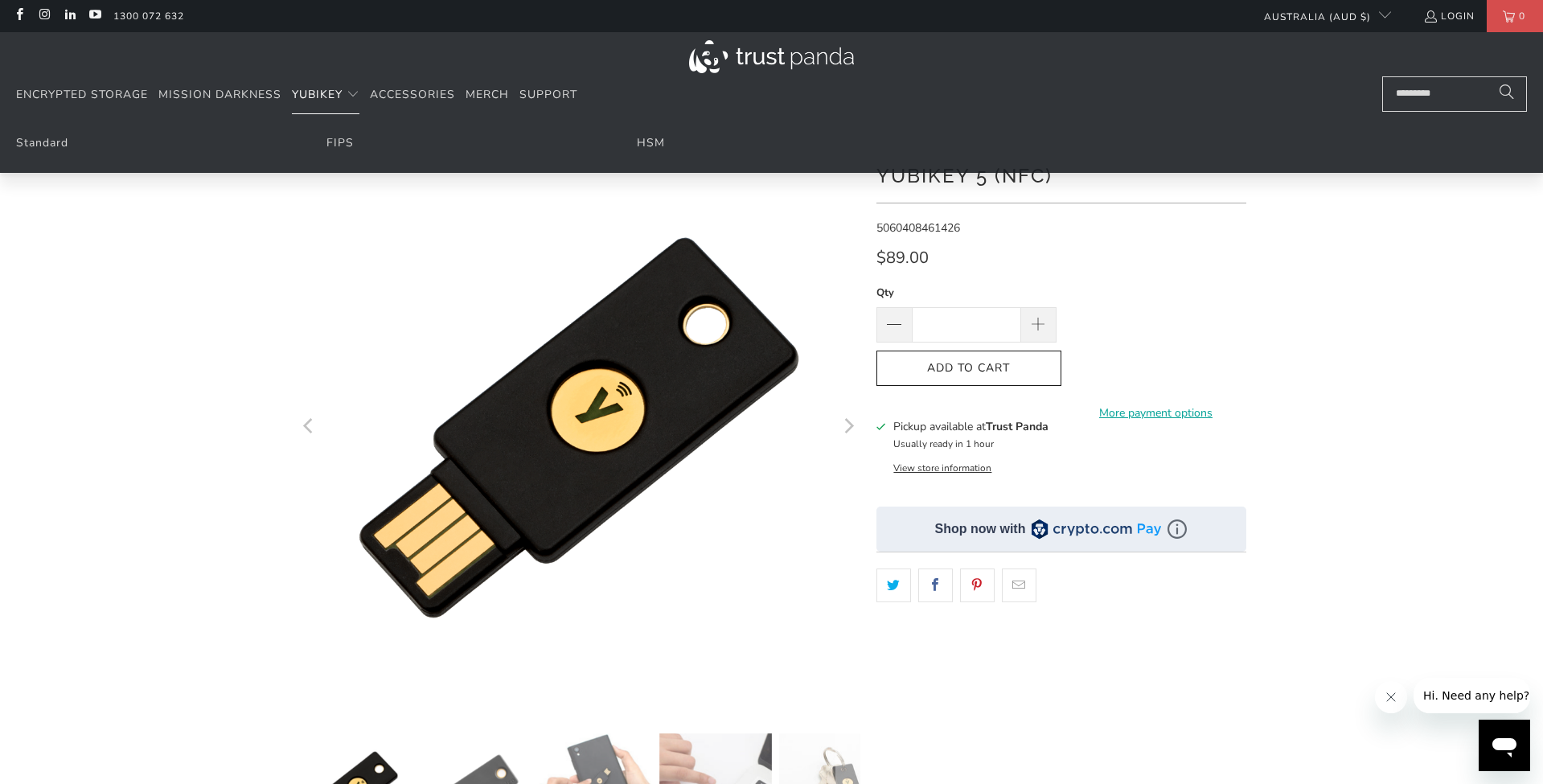
click at [320, 93] on span "YubiKey" at bounding box center [317, 95] width 50 height 16
